Goal: Information Seeking & Learning: Find specific fact

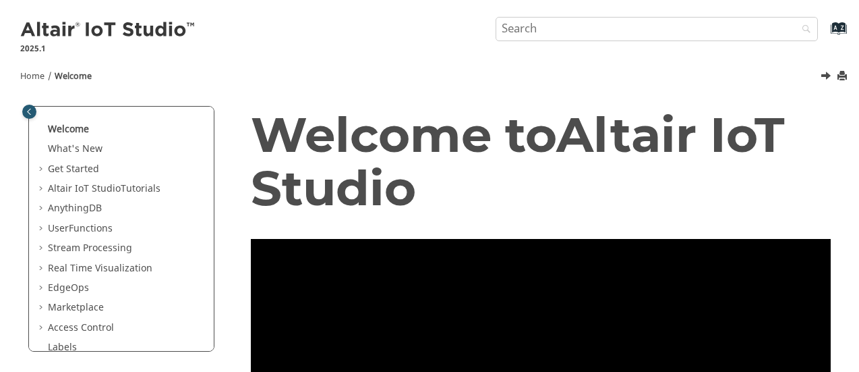
click at [40, 307] on span "Table of Contents" at bounding box center [42, 307] width 11 height 13
drag, startPoint x: 208, startPoint y: 199, endPoint x: 208, endPoint y: 231, distance: 32.4
click at [208, 231] on div "Welcome What's New View new features for Altair IoT Studio 's latest release. G…" at bounding box center [121, 229] width 185 height 244
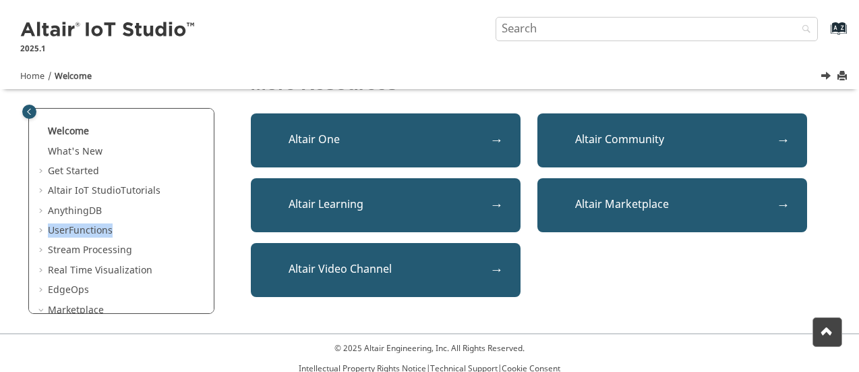
scroll to position [547, 0]
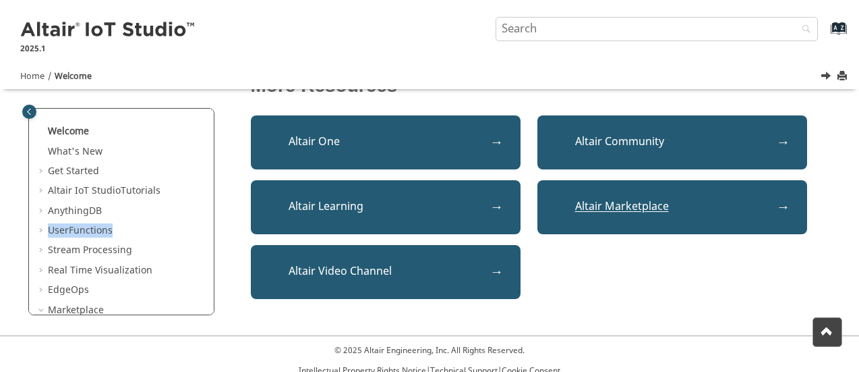
click at [705, 205] on link "Altair Marketplace" at bounding box center [672, 207] width 270 height 54
click at [617, 23] on input "Search query" at bounding box center [657, 29] width 322 height 24
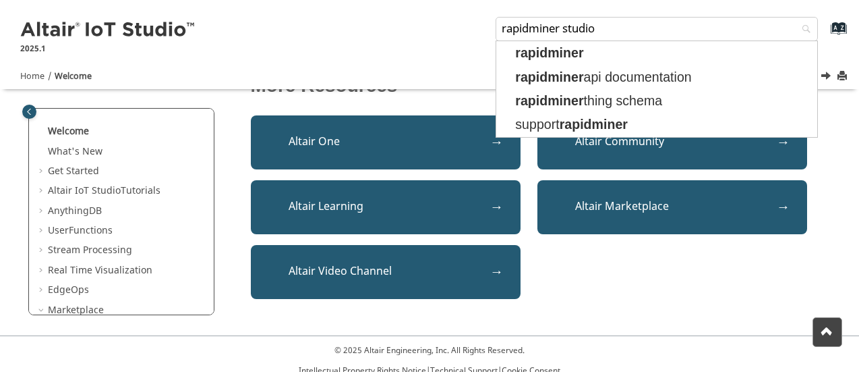
type input "rapidminer studio"
click at [784, 17] on button "Search" at bounding box center [803, 30] width 38 height 26
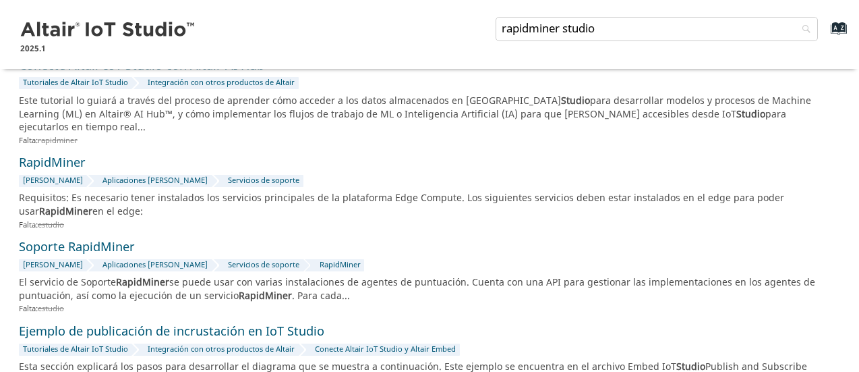
scroll to position [216, 0]
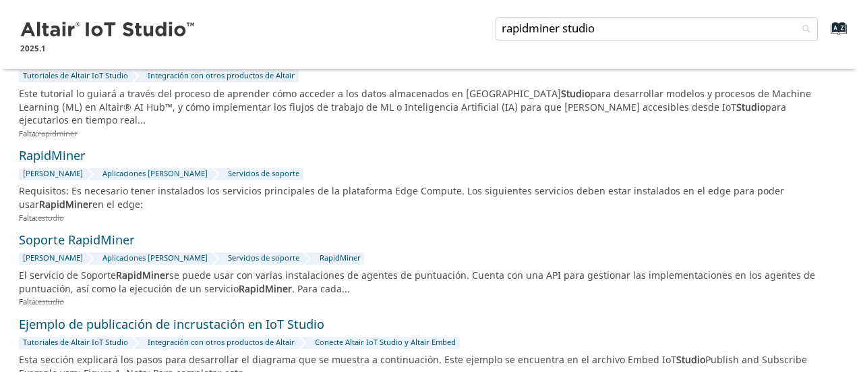
click at [599, 32] on input "rapidminer studio" at bounding box center [657, 29] width 322 height 24
type input "rapidminer studio programa"
click at [784, 17] on button "Buscar" at bounding box center [803, 30] width 38 height 26
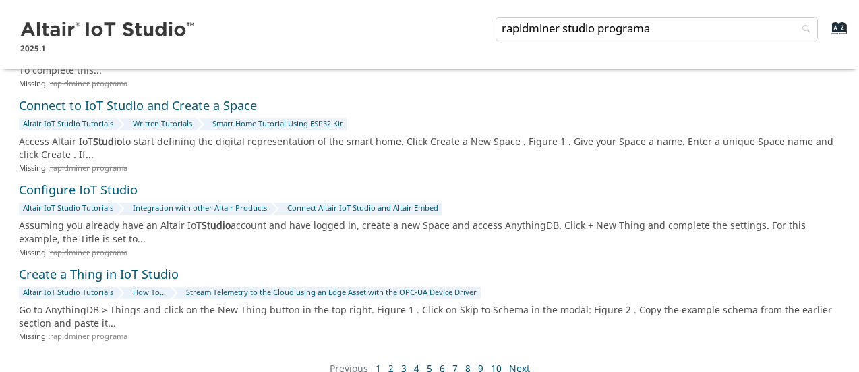
scroll to position [539, 0]
